Goal: Task Accomplishment & Management: Manage account settings

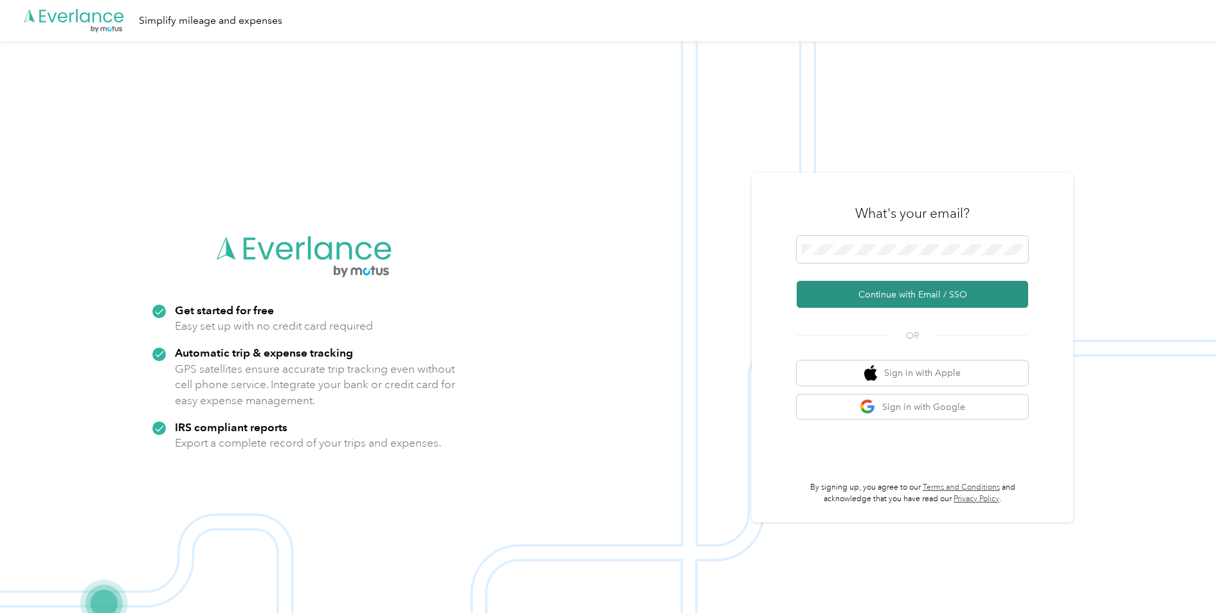
click at [862, 296] on button "Continue with Email / SSO" at bounding box center [912, 294] width 231 height 27
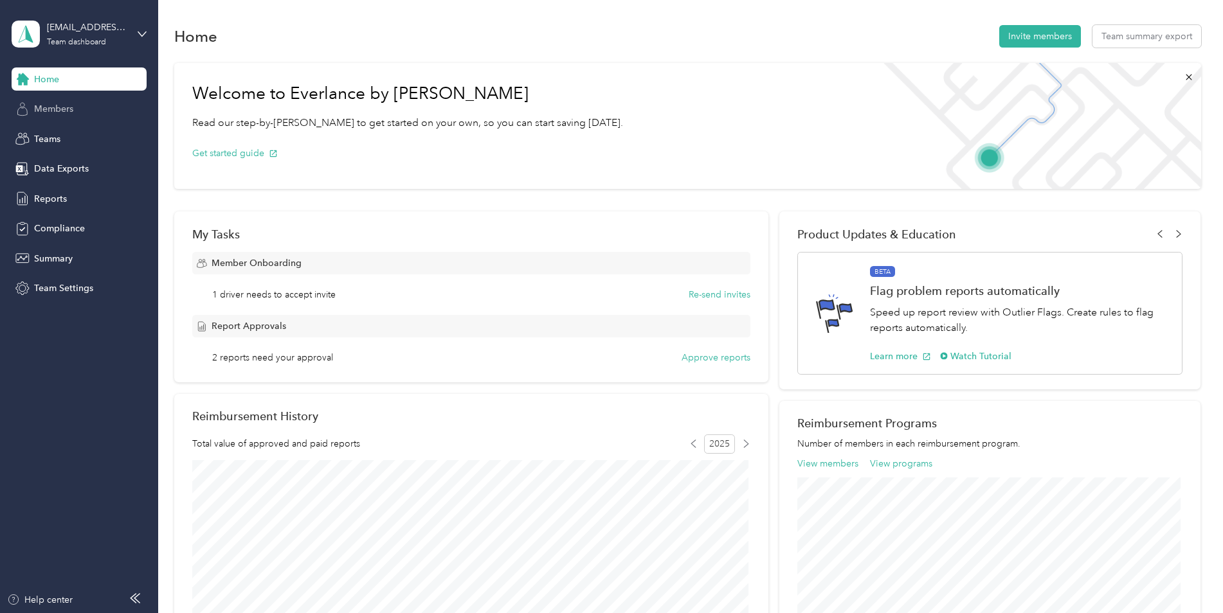
click at [68, 108] on span "Members" at bounding box center [53, 109] width 39 height 14
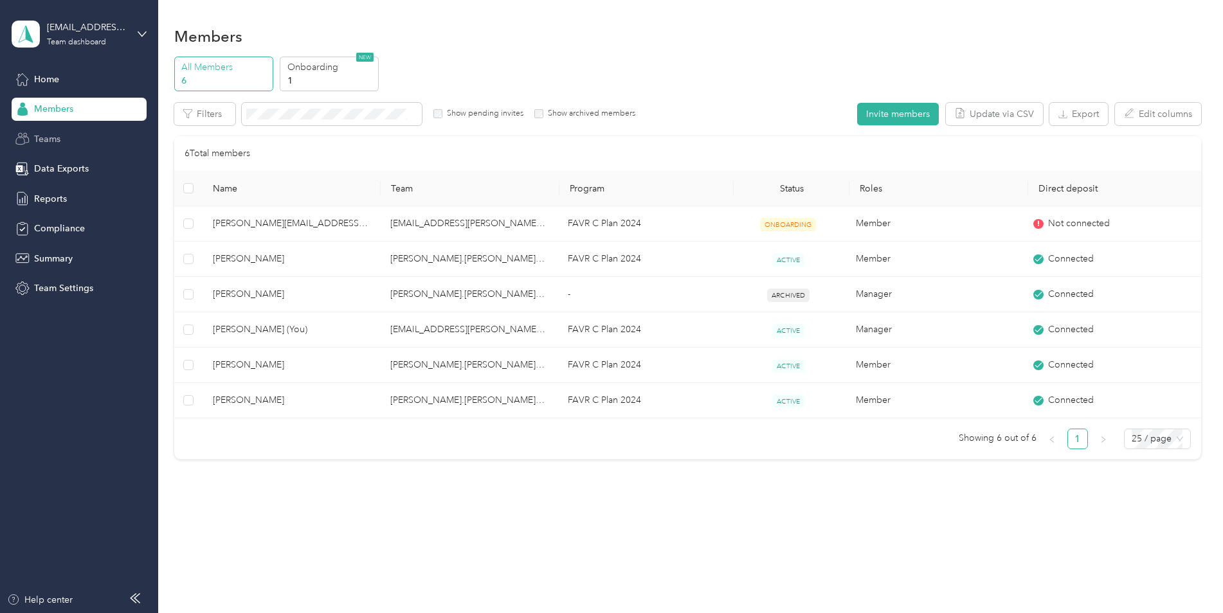
click at [60, 137] on span "Teams" at bounding box center [47, 139] width 26 height 14
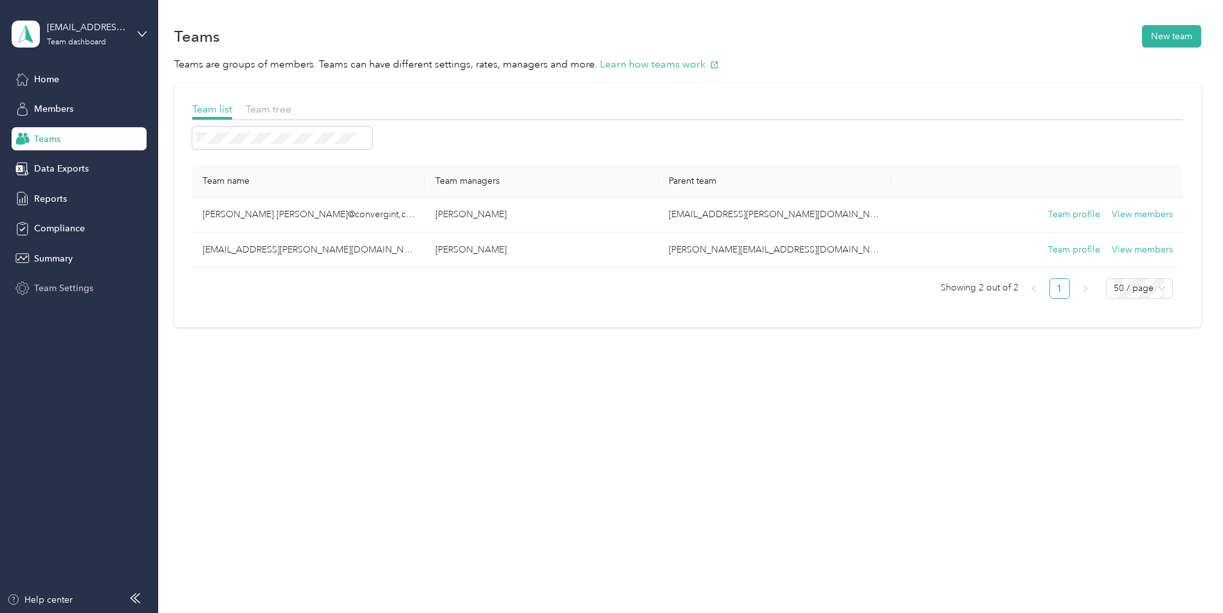
click at [51, 287] on span "Team Settings" at bounding box center [63, 289] width 59 height 14
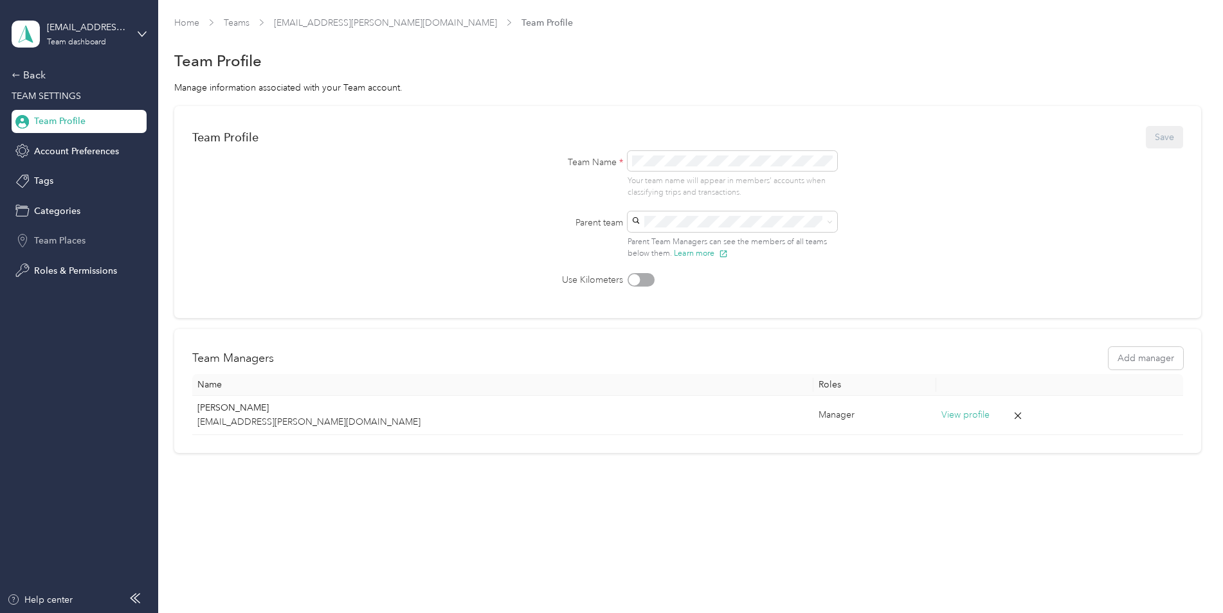
click at [80, 239] on span "Team Places" at bounding box center [59, 241] width 51 height 14
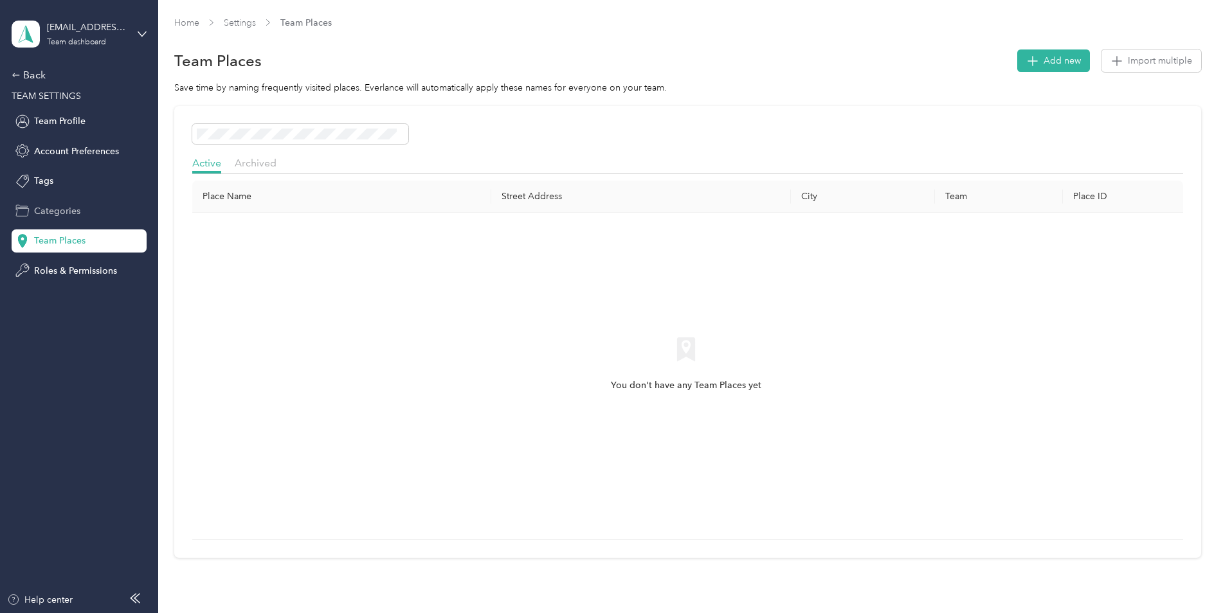
click at [79, 212] on span "Categories" at bounding box center [57, 211] width 46 height 14
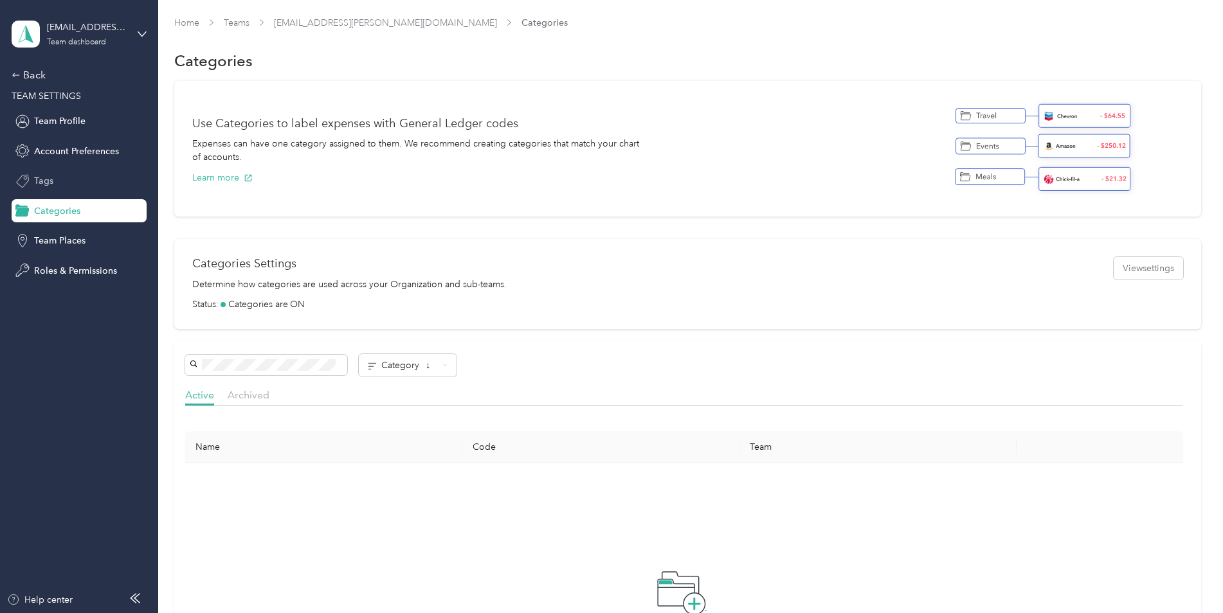
click at [48, 181] on span "Tags" at bounding box center [43, 181] width 19 height 14
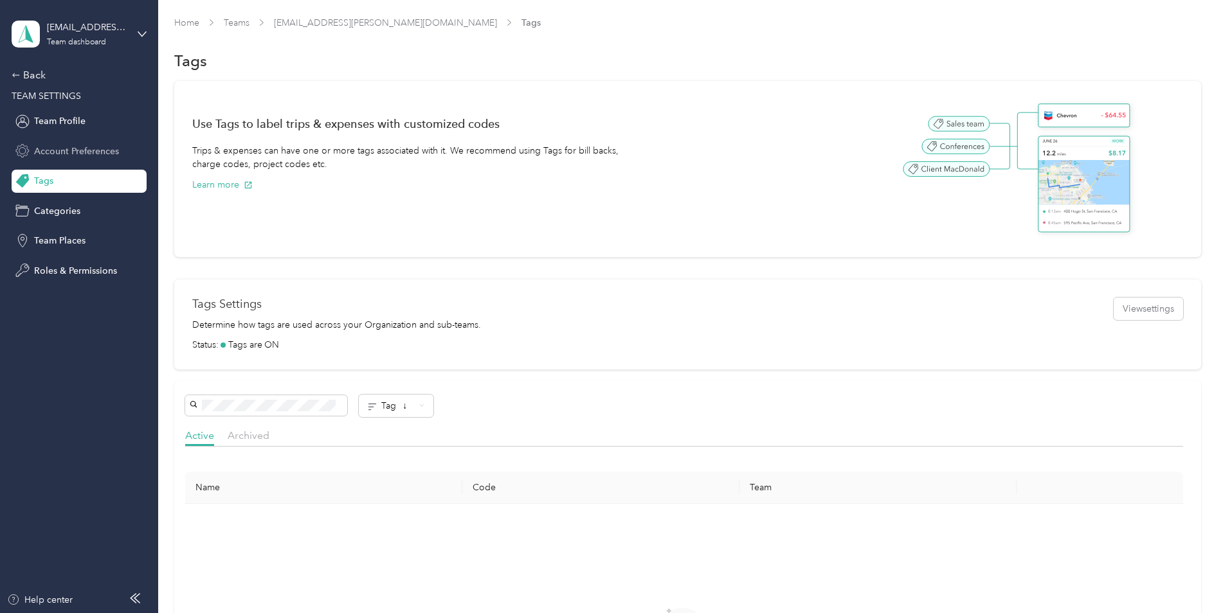
click at [87, 151] on span "Account Preferences" at bounding box center [76, 152] width 85 height 14
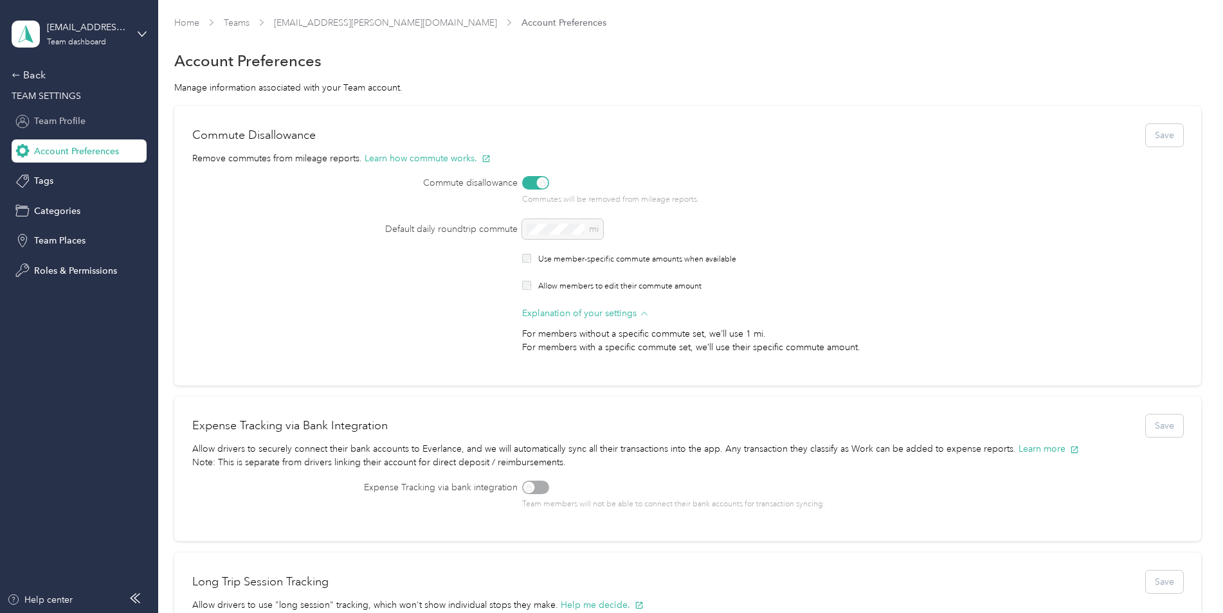
click at [60, 118] on span "Team Profile" at bounding box center [59, 121] width 51 height 14
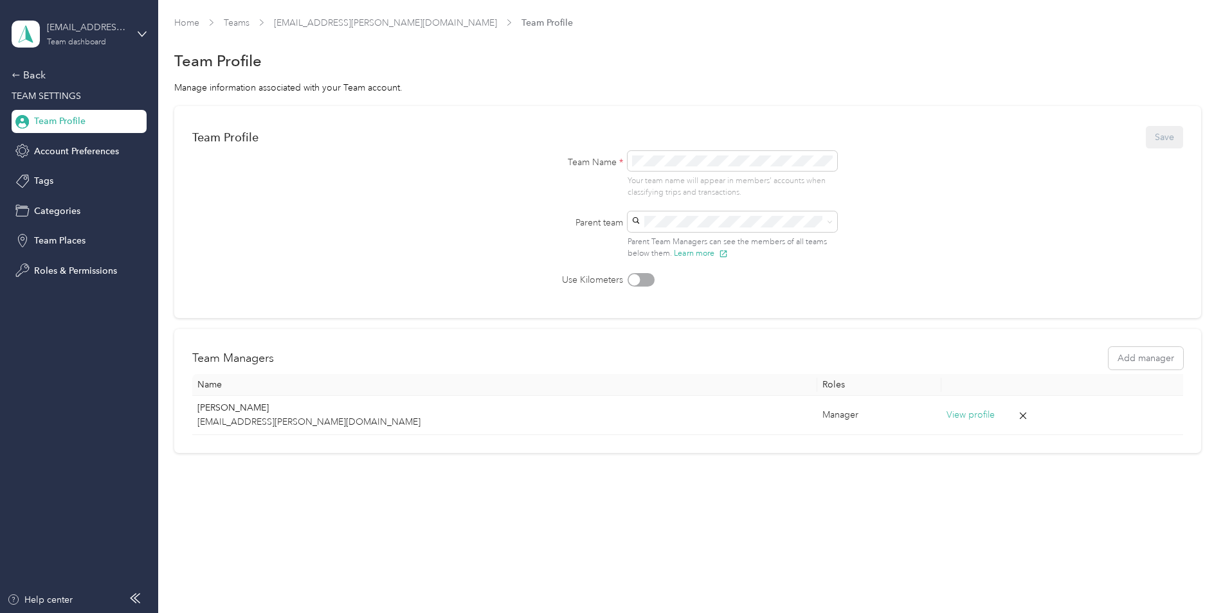
click at [104, 41] on div "Team dashboard" at bounding box center [76, 43] width 59 height 8
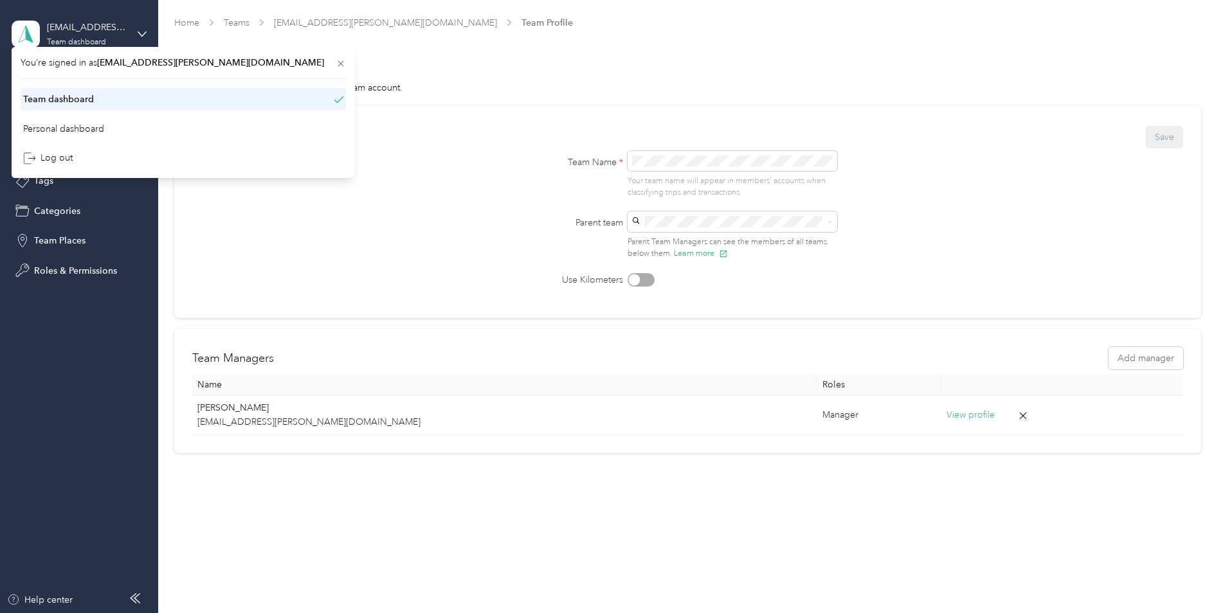
click at [104, 100] on div "Team dashboard" at bounding box center [183, 99] width 325 height 23
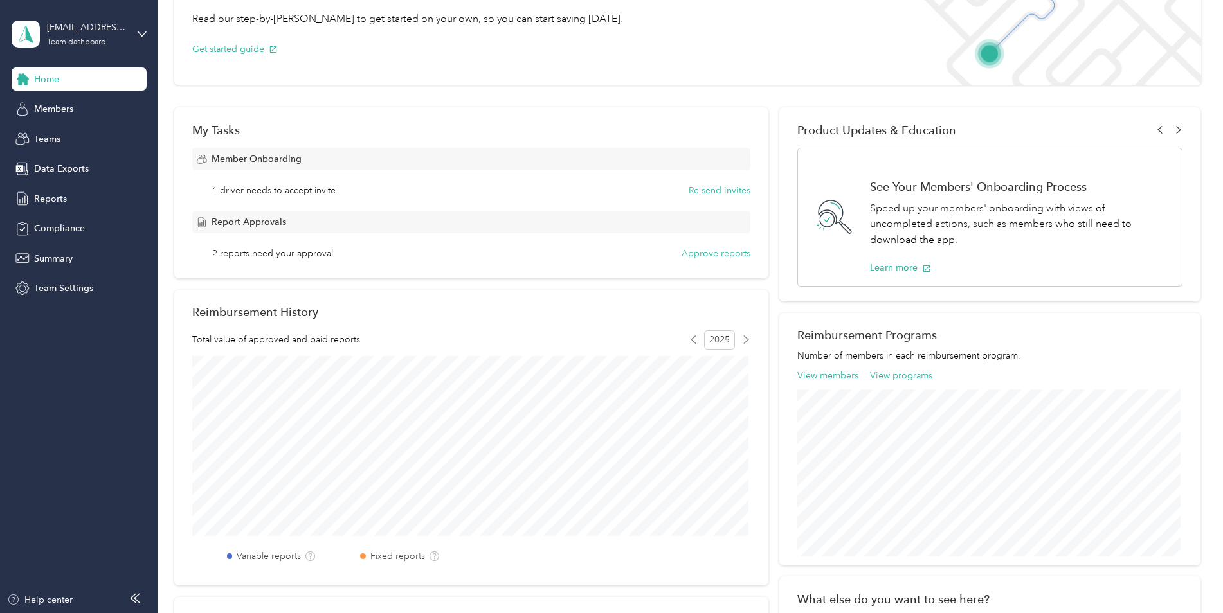
scroll to position [78, 0]
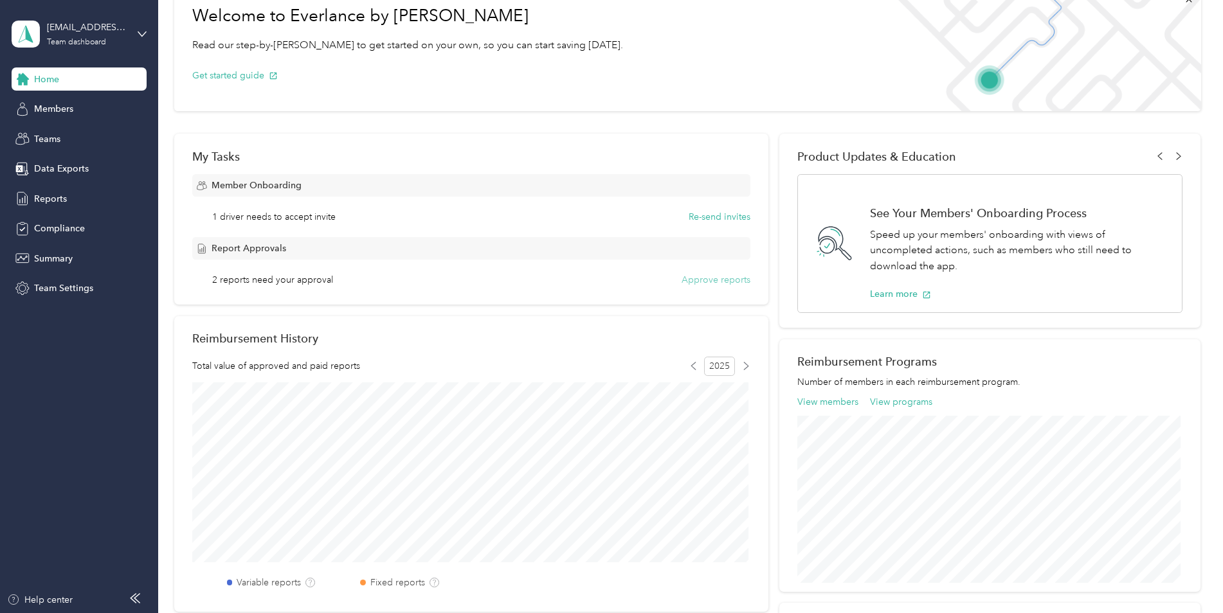
click at [707, 281] on button "Approve reports" at bounding box center [716, 280] width 69 height 14
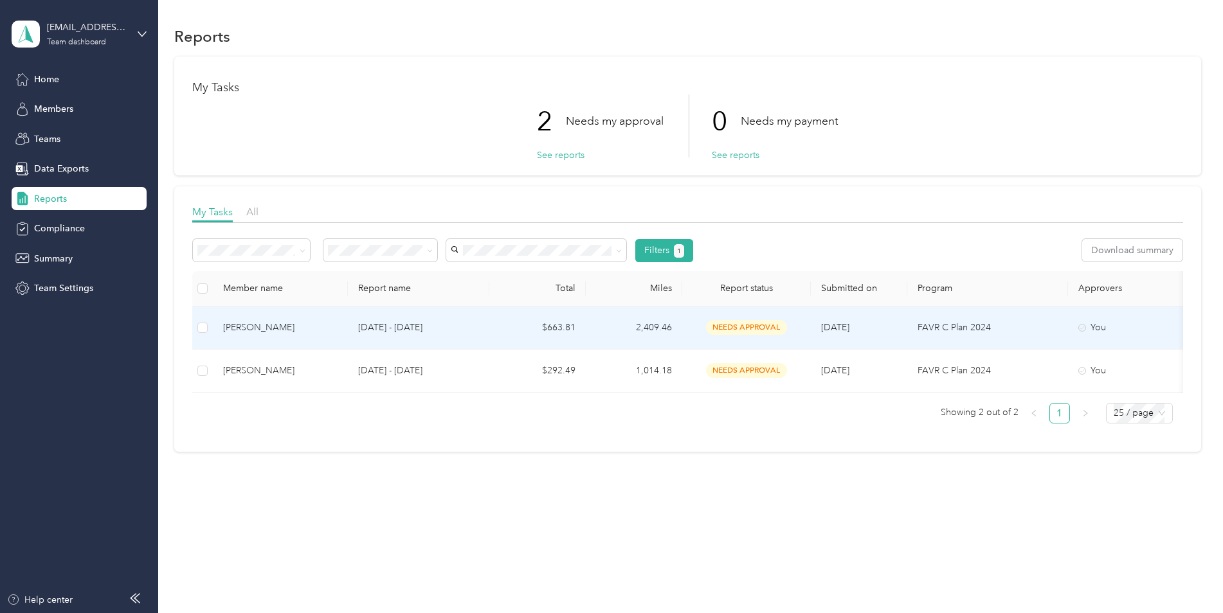
click at [508, 327] on td "$663.81" at bounding box center [537, 328] width 96 height 43
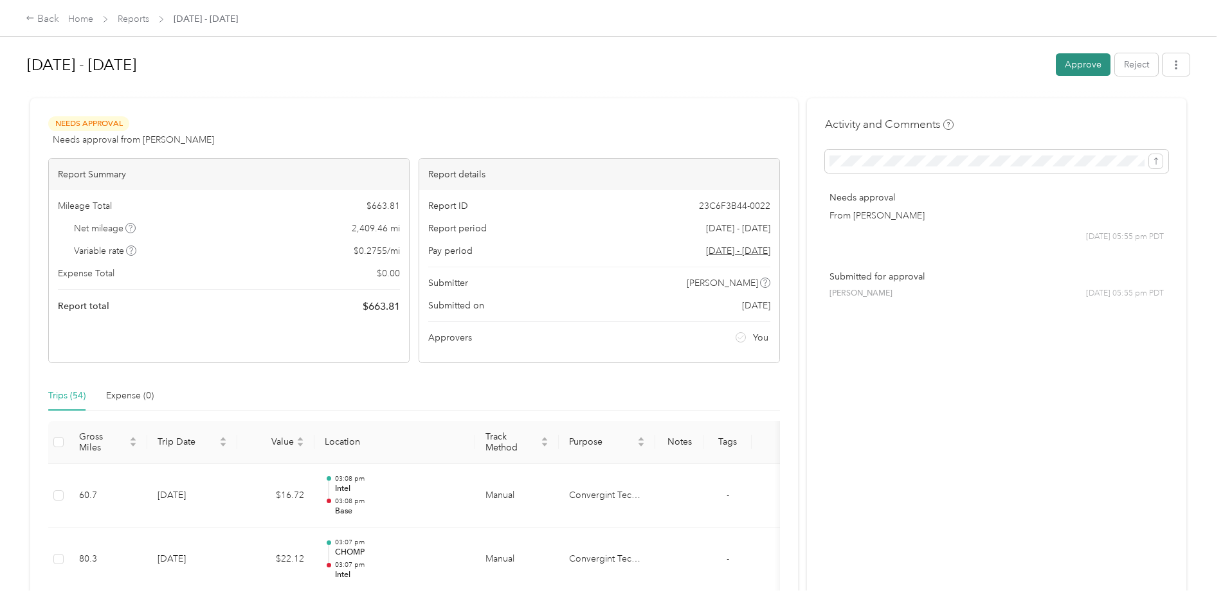
click at [1070, 67] on button "Approve" at bounding box center [1083, 64] width 55 height 23
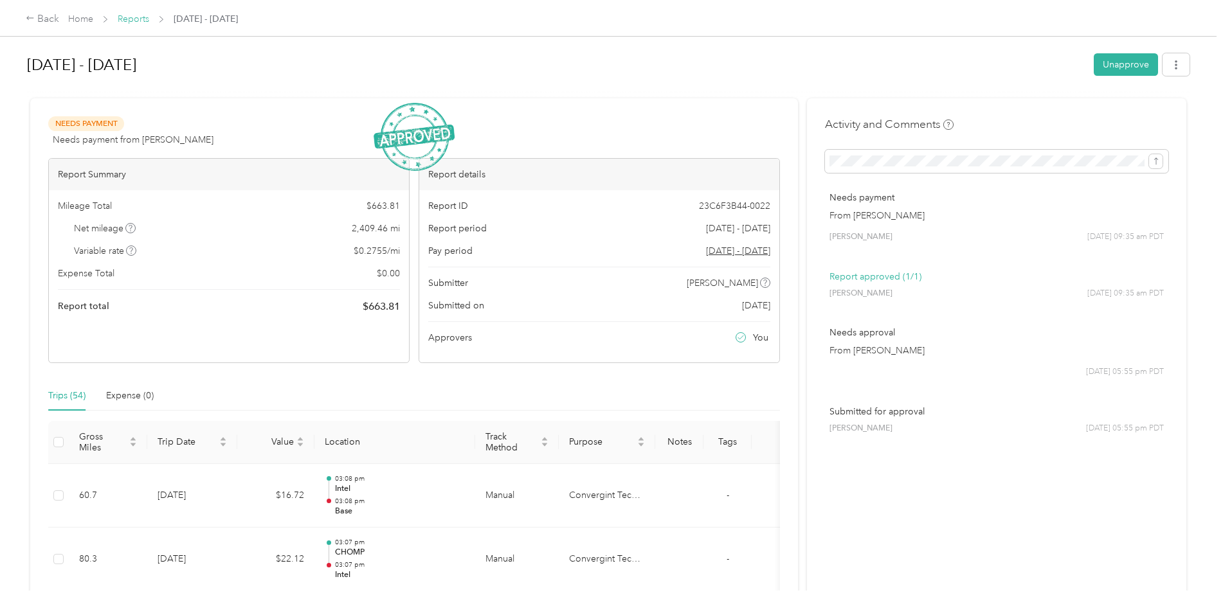
click at [143, 19] on link "Reports" at bounding box center [134, 19] width 32 height 11
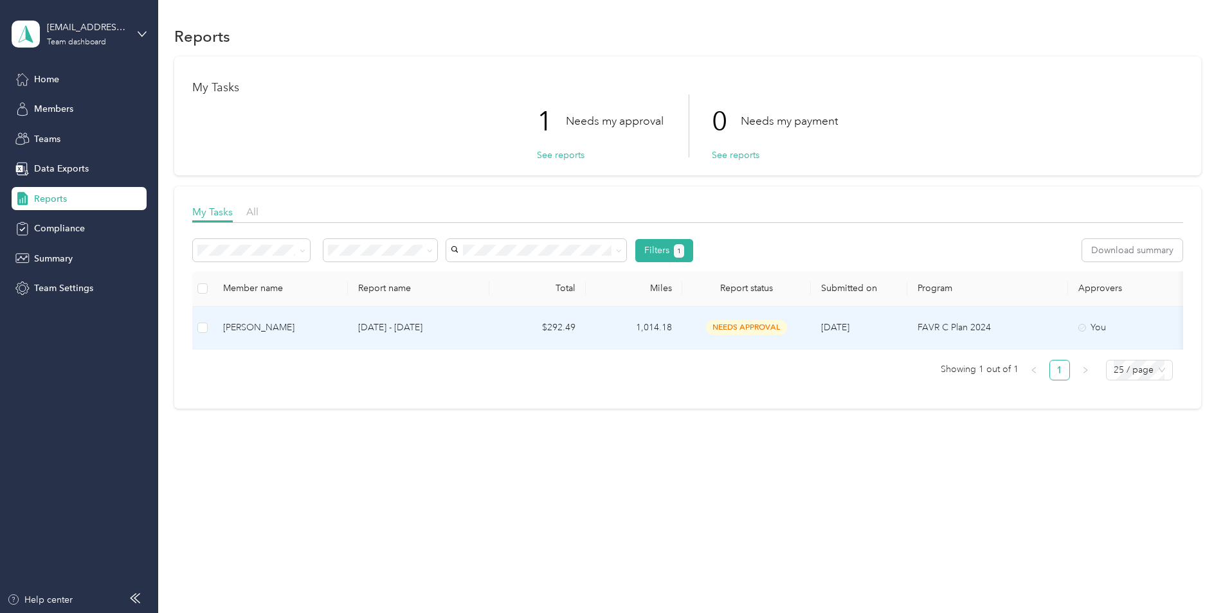
click at [737, 325] on span "needs approval" at bounding box center [746, 327] width 81 height 15
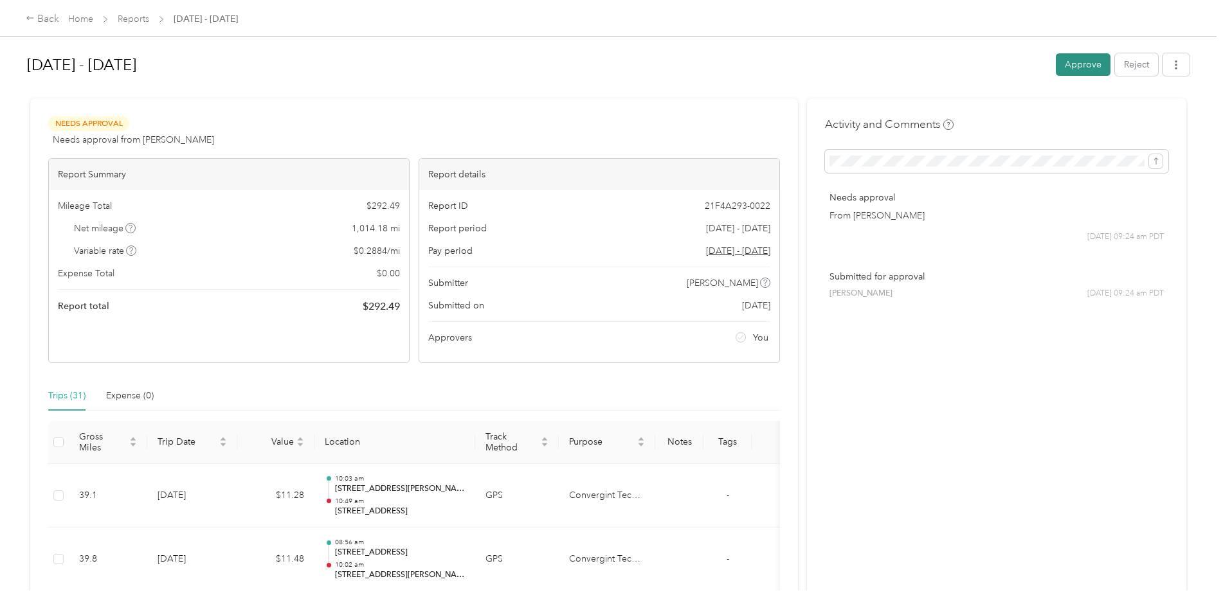
click at [1093, 66] on button "Approve" at bounding box center [1083, 64] width 55 height 23
